Goal: Find specific page/section: Find specific page/section

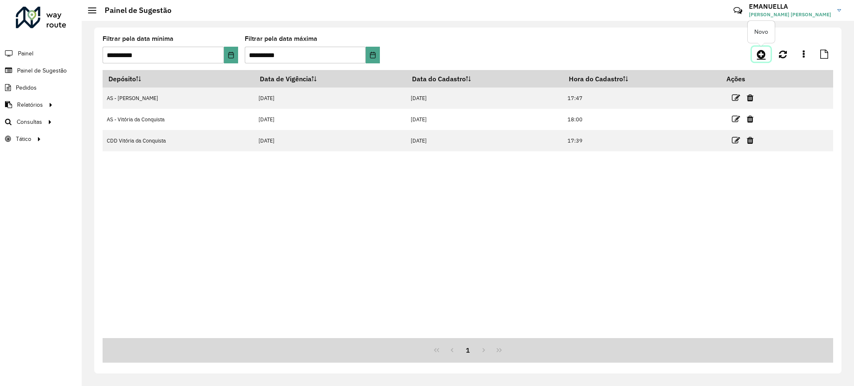
click at [761, 52] on icon at bounding box center [761, 54] width 9 height 10
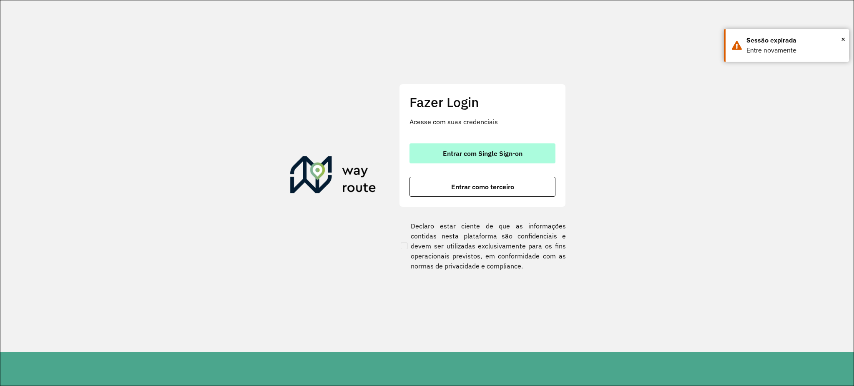
click at [478, 153] on span "Entrar com Single Sign-on" at bounding box center [483, 153] width 80 height 7
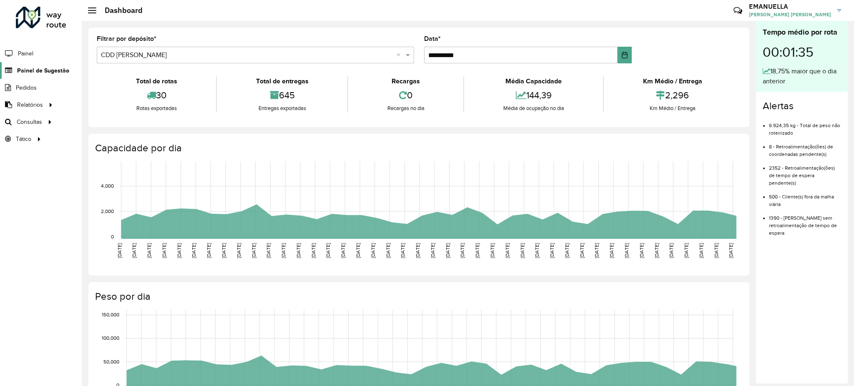
click at [38, 71] on span "Painel de Sugestão" at bounding box center [43, 70] width 52 height 9
